Goal: Task Accomplishment & Management: Manage account settings

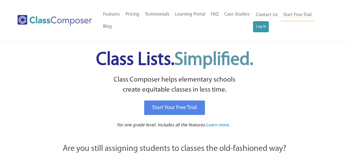
click at [269, 29] on ul "Contact Us Start Free Trial Log In" at bounding box center [290, 20] width 74 height 23
click at [263, 29] on link "Log In" at bounding box center [261, 26] width 16 height 11
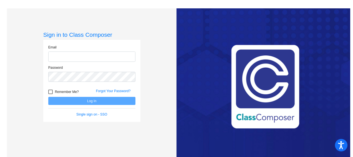
click at [84, 61] on input "email" at bounding box center [91, 56] width 87 height 10
type input "isabella.forget@k12.wv.us"
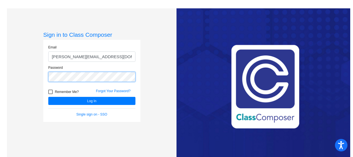
click at [48, 97] on button "Log In" at bounding box center [91, 101] width 87 height 8
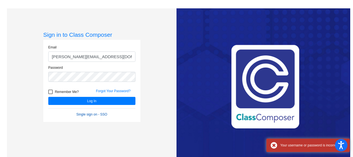
click at [92, 114] on link "Single sign on - SSO" at bounding box center [91, 114] width 31 height 4
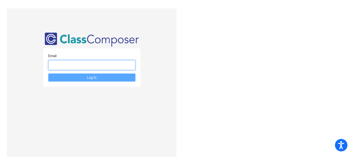
click at [108, 67] on input "email" at bounding box center [91, 65] width 87 height 10
type input "[PERSON_NAME][EMAIL_ADDRESS][DOMAIN_NAME]"
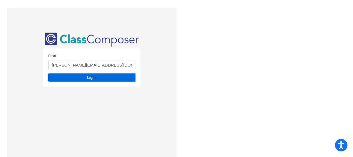
click at [88, 79] on button "Log In" at bounding box center [91, 77] width 87 height 8
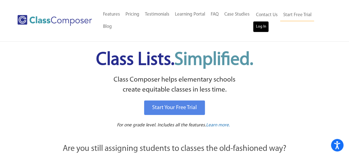
click at [262, 27] on link "Log In" at bounding box center [261, 26] width 16 height 11
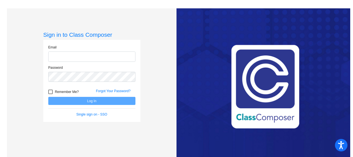
click at [92, 59] on input "email" at bounding box center [91, 56] width 87 height 10
type input "isabella.forget@k12.wv.us"
click at [59, 90] on span "Remember Me?" at bounding box center [67, 91] width 24 height 7
click at [51, 94] on input "Remember Me?" at bounding box center [50, 94] width 0 height 0
checkbox input "true"
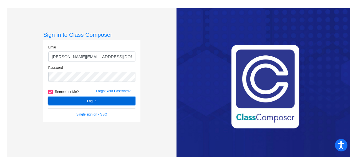
click at [88, 104] on button "Log In" at bounding box center [91, 101] width 87 height 8
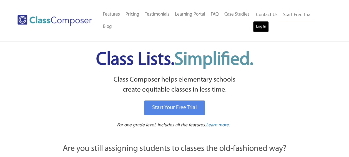
click at [264, 24] on link "Log In" at bounding box center [261, 26] width 16 height 11
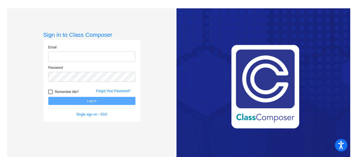
click at [97, 53] on input "email" at bounding box center [91, 56] width 87 height 10
type input "[PERSON_NAME][EMAIL_ADDRESS][DOMAIN_NAME]"
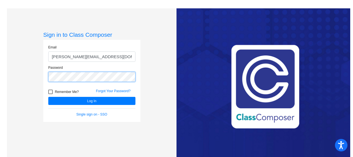
click at [48, 97] on button "Log In" at bounding box center [91, 101] width 87 height 8
click at [123, 87] on div "Remember Me? Forgot Your Password?" at bounding box center [92, 91] width 96 height 12
click at [122, 89] on link "Forgot Your Password?" at bounding box center [113, 91] width 35 height 4
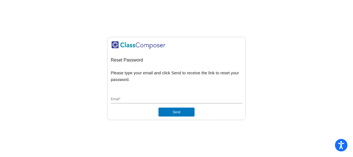
click at [147, 101] on input "Email *" at bounding box center [177, 99] width 132 height 5
type input "isabella.forget@k12.wv.us"
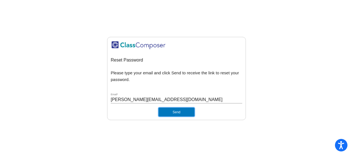
click at [175, 111] on button "Send" at bounding box center [177, 111] width 36 height 9
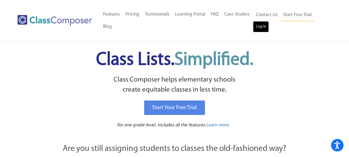
click at [261, 26] on link "Log In" at bounding box center [261, 26] width 16 height 11
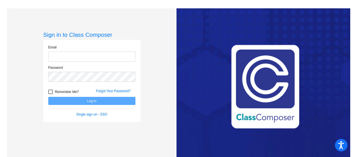
click at [87, 58] on input "email" at bounding box center [91, 56] width 87 height 10
type input "isabella.forget@k12.wv.us"
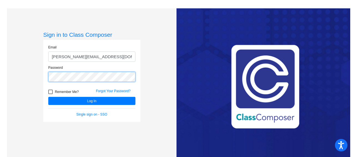
click at [48, 97] on button "Log In" at bounding box center [91, 101] width 87 height 8
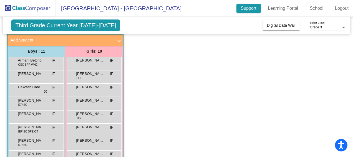
scroll to position [4, 0]
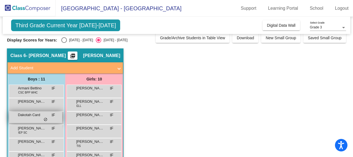
click at [40, 115] on span "Dakotah Card" at bounding box center [32, 115] width 28 height 6
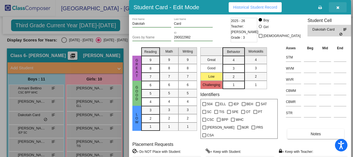
click at [337, 6] on icon "button" at bounding box center [338, 8] width 3 height 4
